Goal: Transaction & Acquisition: Purchase product/service

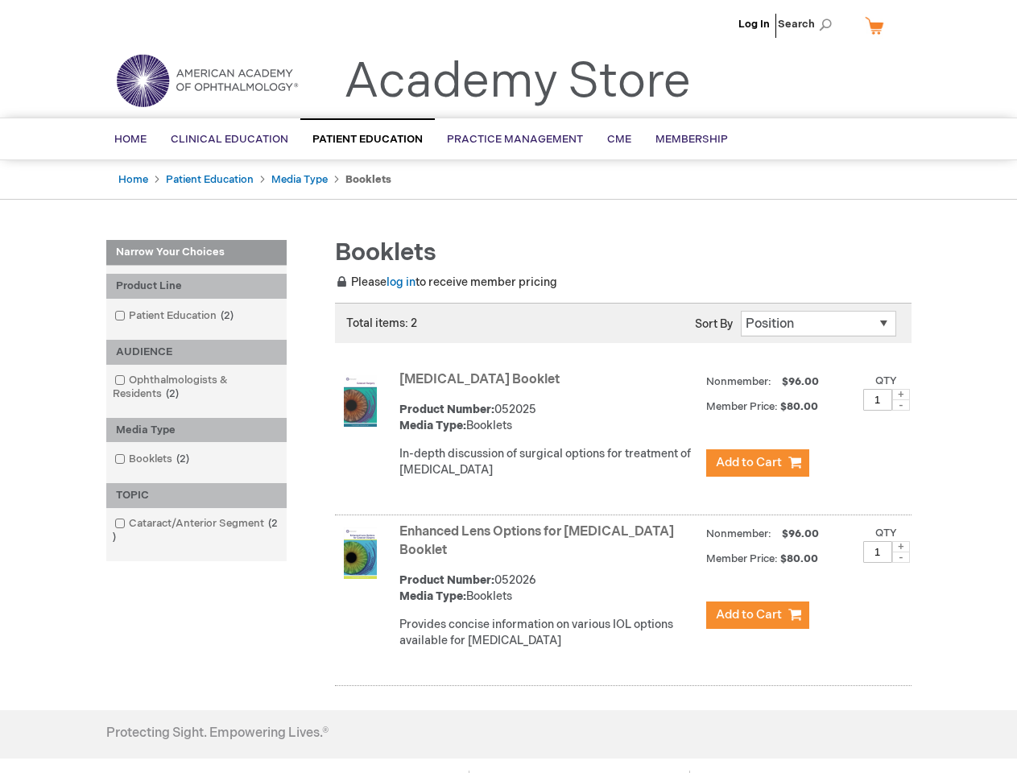
click at [809, 24] on span "Search" at bounding box center [808, 24] width 61 height 32
click at [196, 286] on div "Product Line" at bounding box center [196, 286] width 180 height 25
click at [196, 352] on div "AUDIENCE" at bounding box center [196, 352] width 180 height 25
click at [196, 430] on div "Media Type" at bounding box center [196, 430] width 180 height 25
click at [196, 495] on div "TOPIC" at bounding box center [196, 495] width 180 height 25
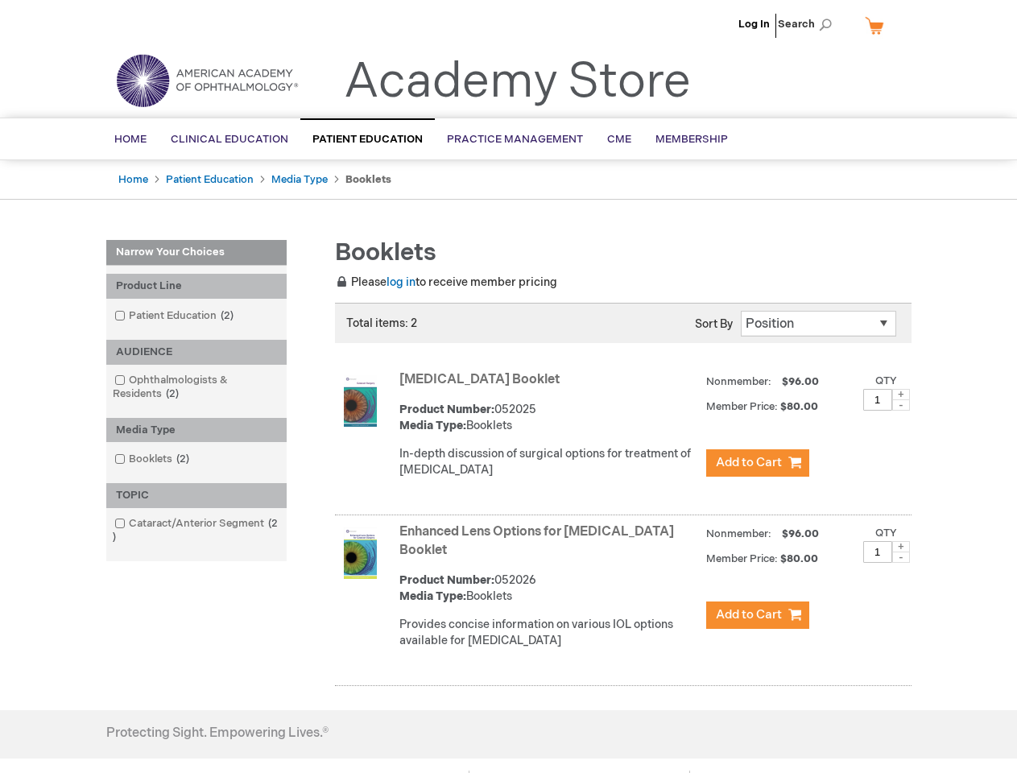
click at [901, 394] on span at bounding box center [901, 394] width 18 height 11
click at [901, 405] on span at bounding box center [901, 404] width 18 height 11
type input "1"
click at [901, 547] on span at bounding box center [901, 546] width 18 height 11
click at [901, 557] on span at bounding box center [901, 556] width 18 height 11
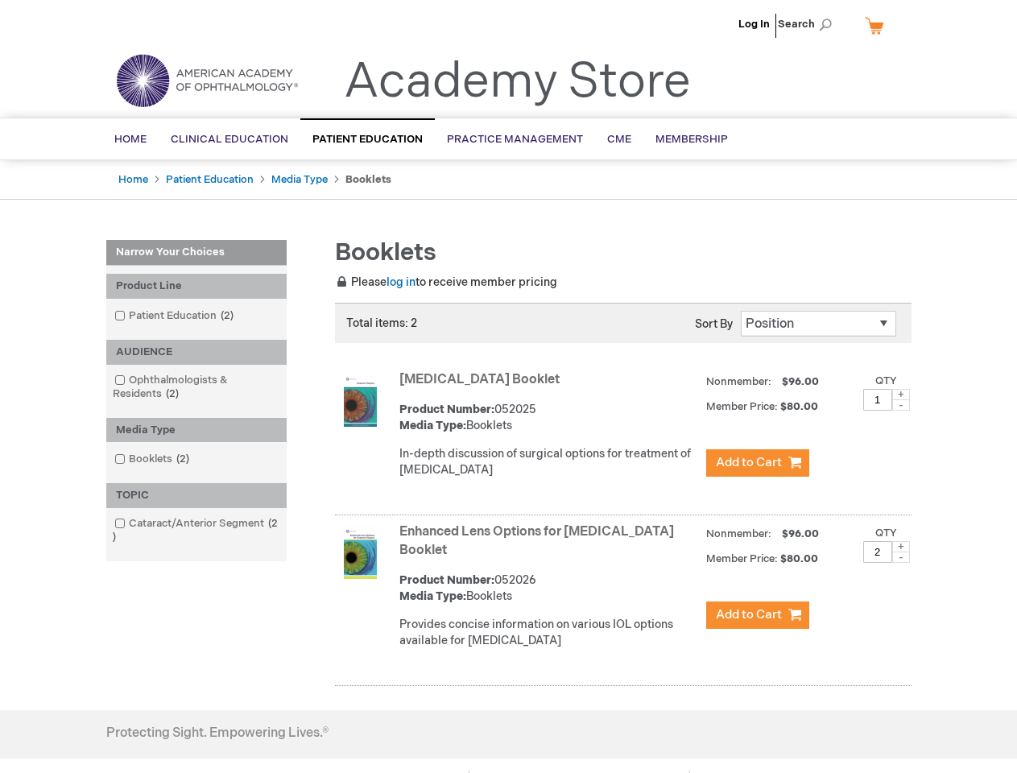
type input "1"
